Goal: Transaction & Acquisition: Purchase product/service

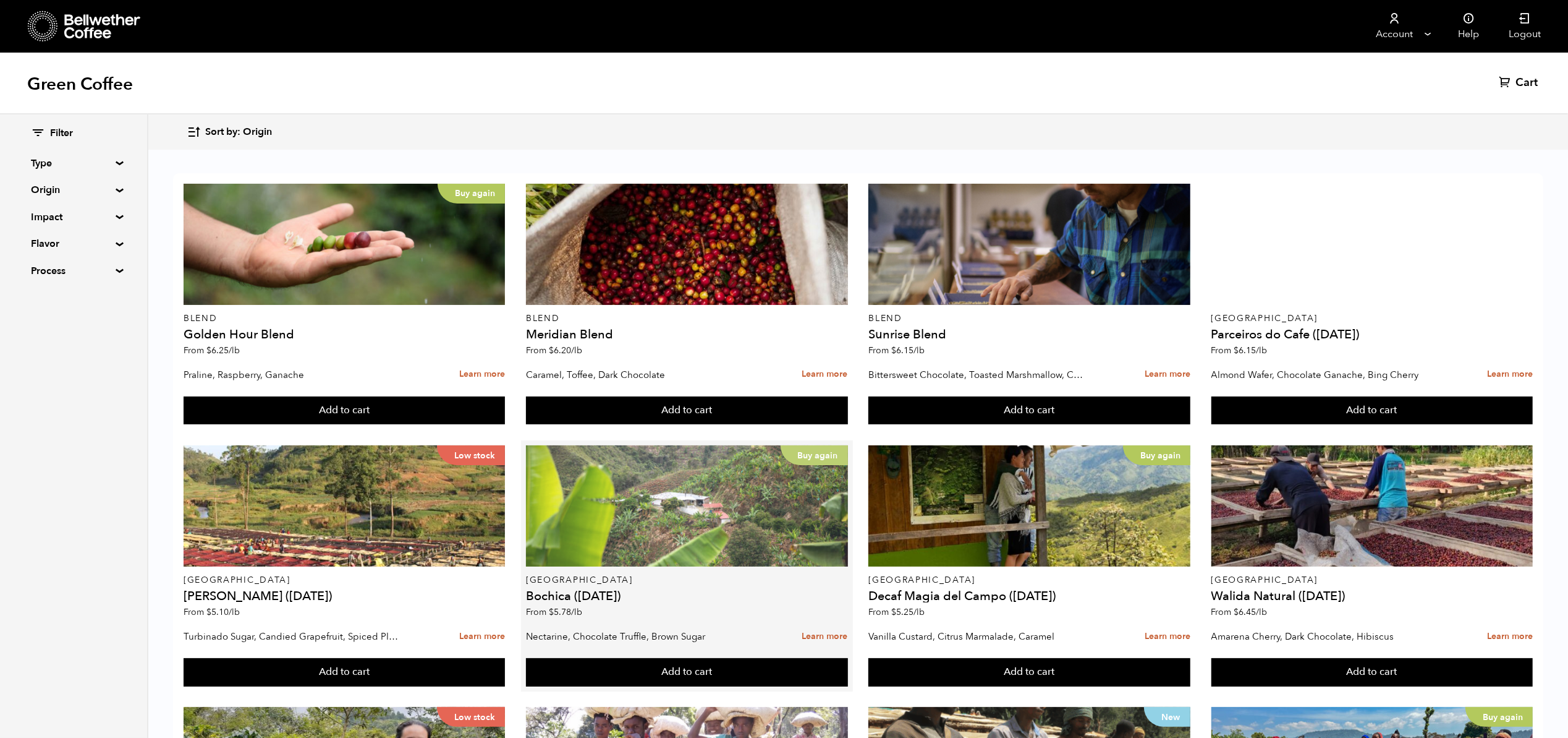
scroll to position [325, 0]
click at [592, 445] on div "Buy again" at bounding box center [687, 505] width 322 height 121
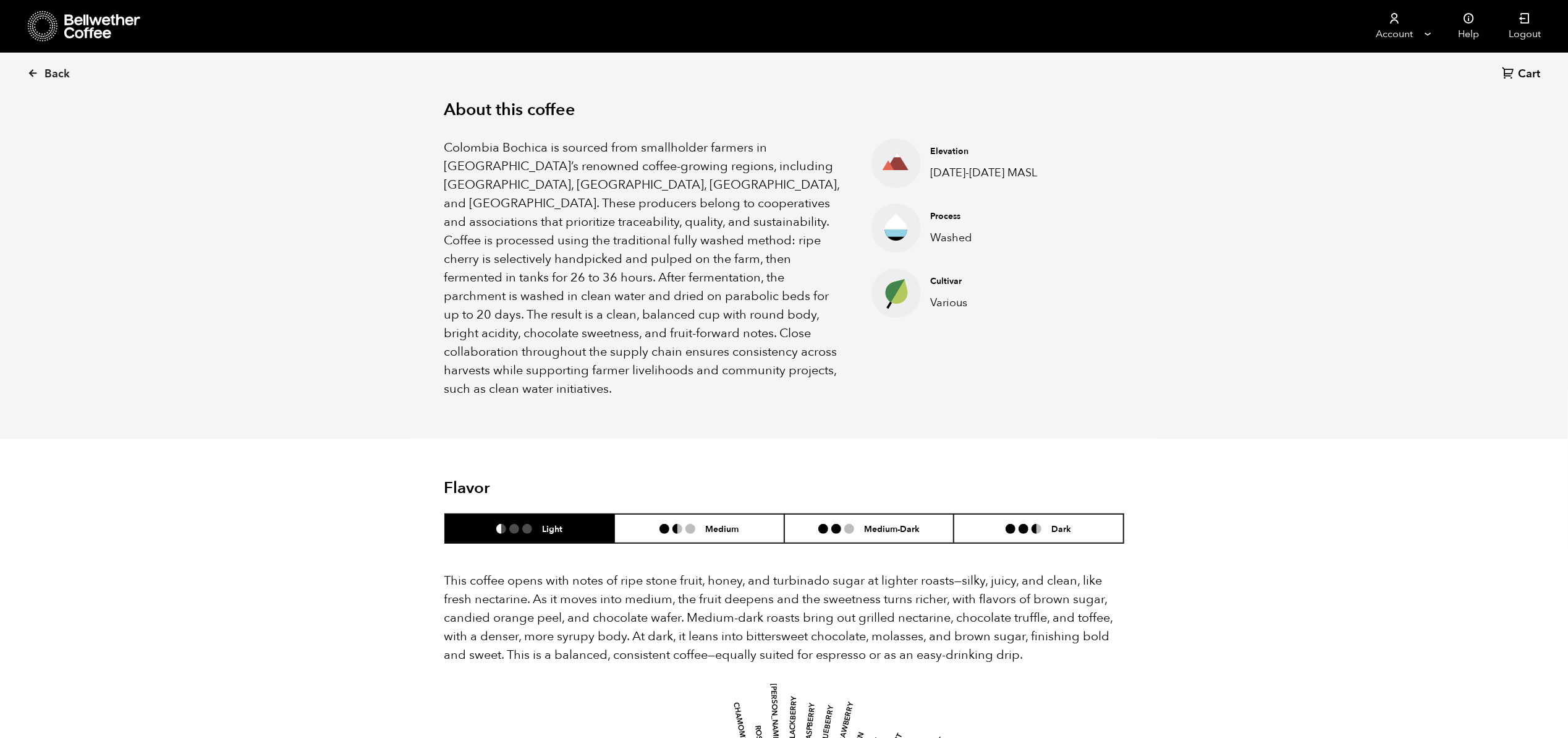
scroll to position [391, 0]
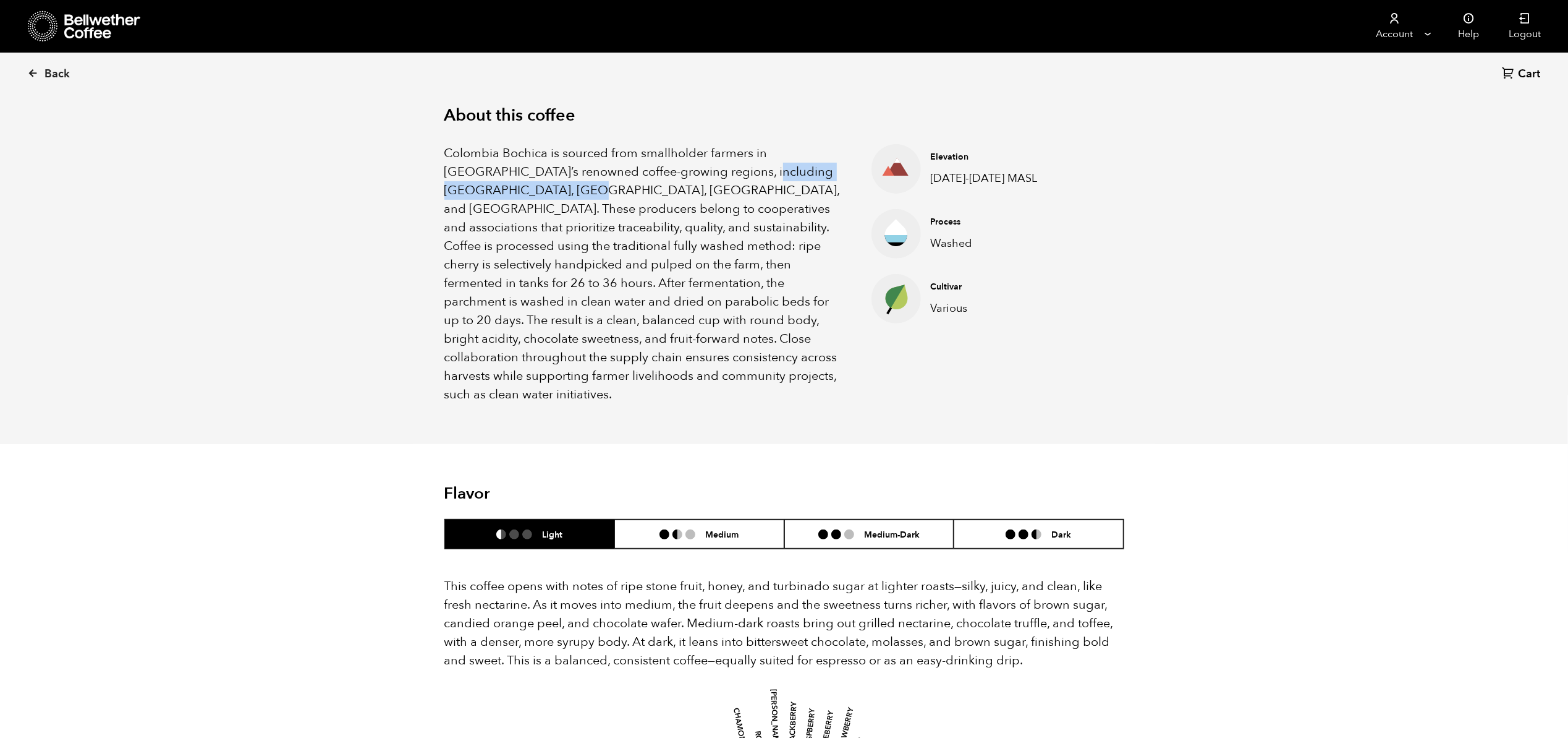
drag, startPoint x: 697, startPoint y: 170, endPoint x: 483, endPoint y: 187, distance: 214.7
click at [482, 188] on p "Colombia Bochica is sourced from smallholder farmers in Colombia’s renowned cof…" at bounding box center [643, 274] width 397 height 260
copy p "Huila, Cauca, Nariño, and Tolima"
